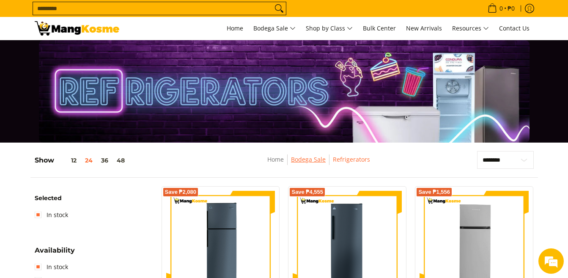
click at [300, 157] on link "Bodega Sale" at bounding box center [308, 159] width 35 height 8
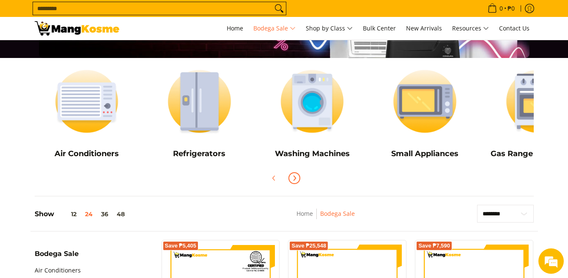
click at [298, 179] on span "Next" at bounding box center [294, 178] width 10 height 10
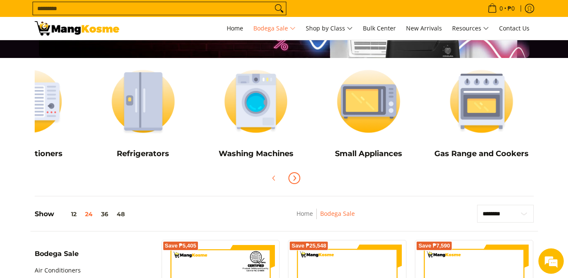
scroll to position [0, 56]
click at [471, 104] on img at bounding box center [481, 101] width 104 height 78
